Goal: Information Seeking & Learning: Learn about a topic

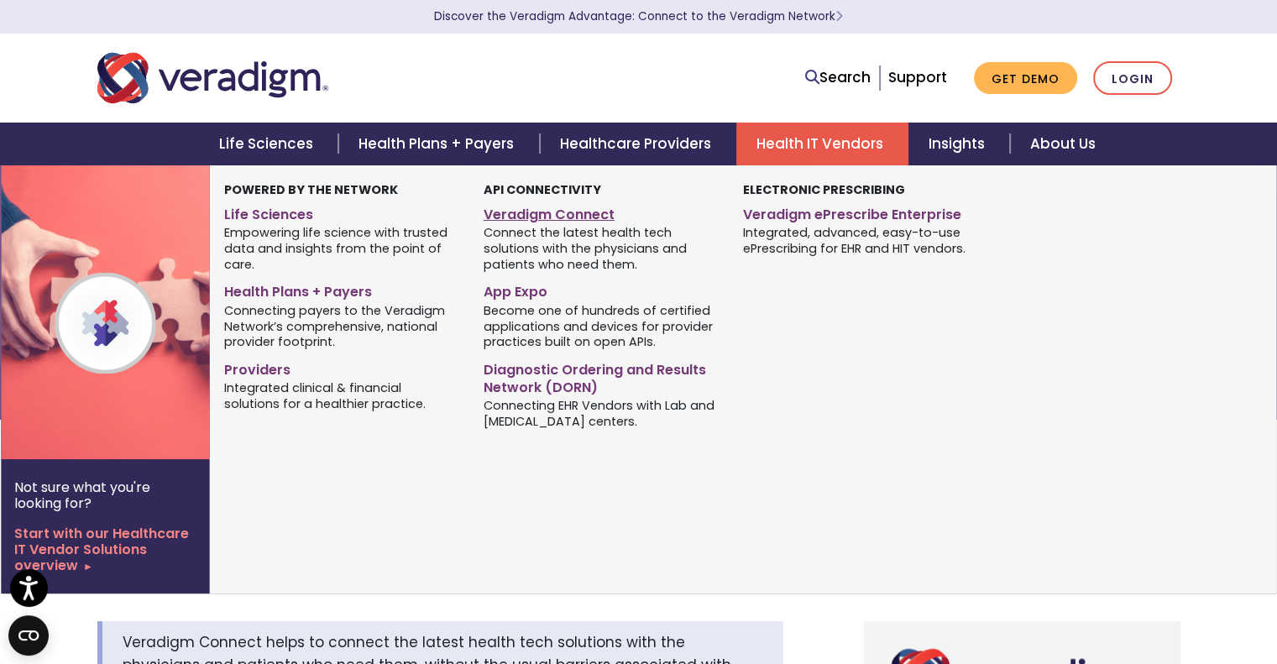
click at [594, 218] on link "Veradigm Connect" at bounding box center [601, 212] width 234 height 24
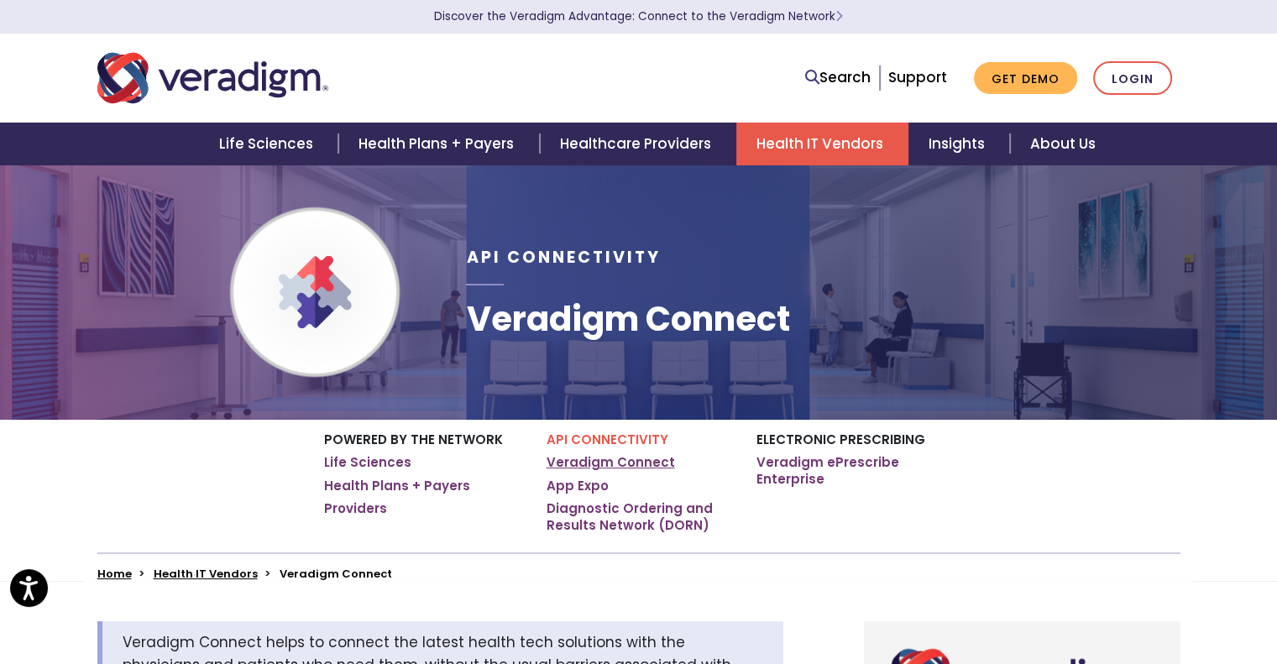
click at [656, 469] on link "Veradigm Connect" at bounding box center [611, 462] width 128 height 17
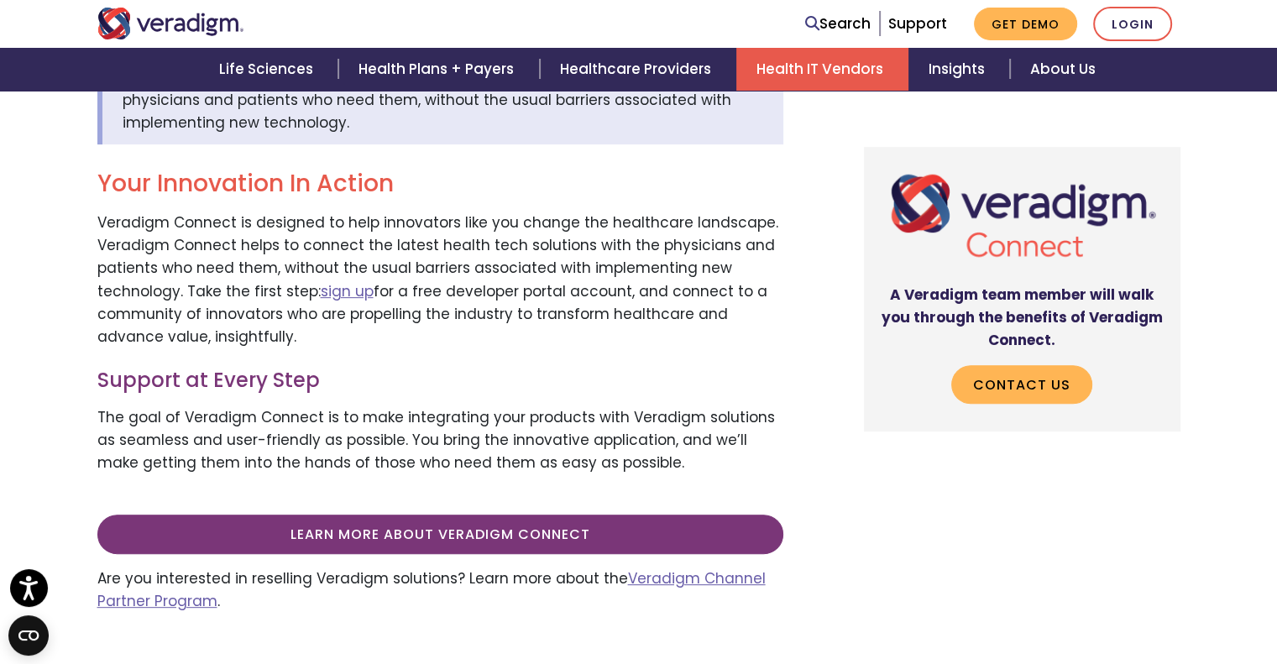
scroll to position [588, 0]
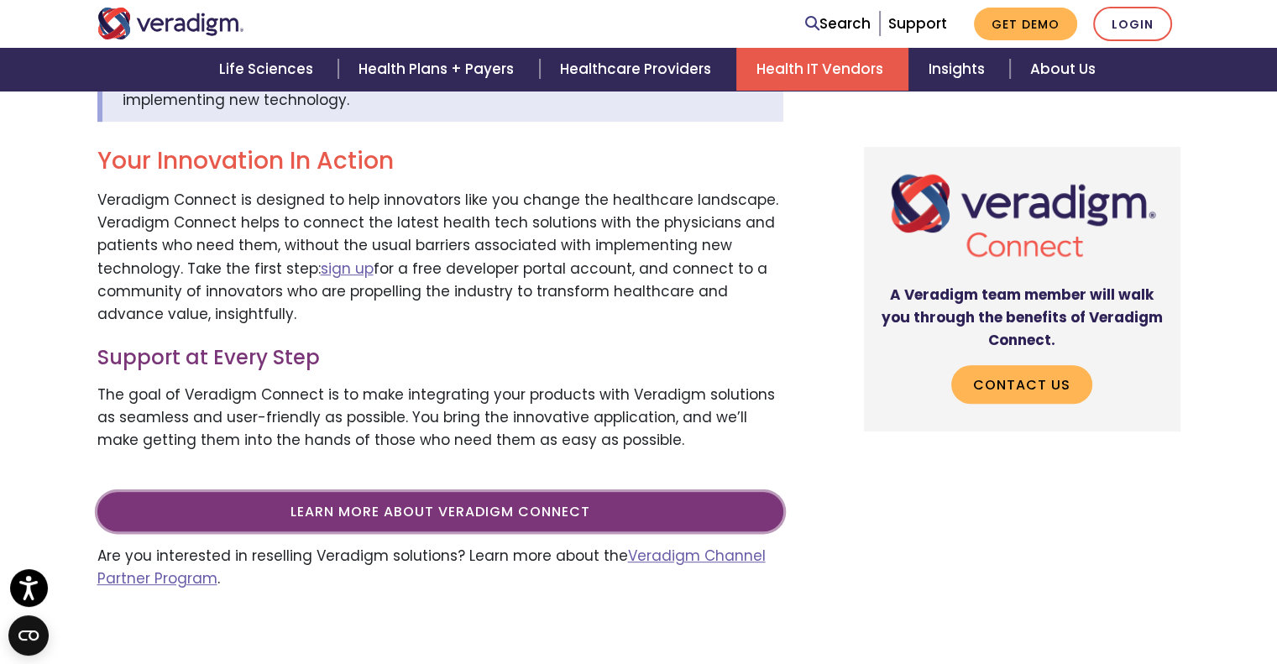
click at [475, 519] on link "Learn more about Veradigm Connect" at bounding box center [440, 511] width 686 height 39
